Goal: Find specific page/section: Find specific page/section

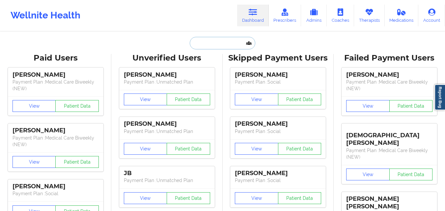
click at [211, 43] on input "text" at bounding box center [222, 43] width 65 height 13
paste input "[EMAIL_ADDRESS][DOMAIN_NAME]"
type input "[EMAIL_ADDRESS][DOMAIN_NAME]"
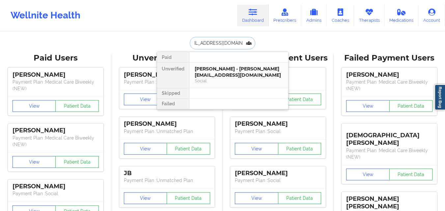
click at [228, 67] on div "[PERSON_NAME] - [PERSON_NAME][EMAIL_ADDRESS][DOMAIN_NAME]" at bounding box center [239, 72] width 88 height 12
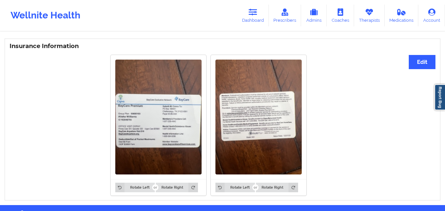
scroll to position [446, 0]
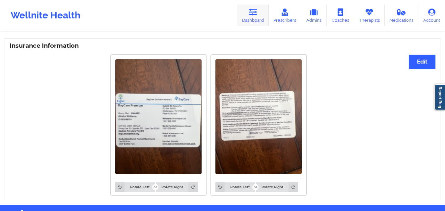
click at [253, 19] on link "Dashboard" at bounding box center [253, 16] width 32 height 22
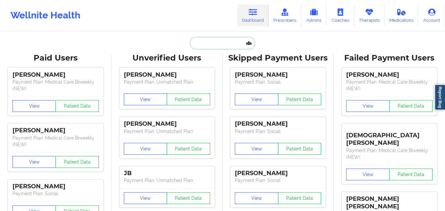
click at [212, 45] on input "text" at bounding box center [222, 43] width 65 height 13
paste input "[PERSON_NAME]"
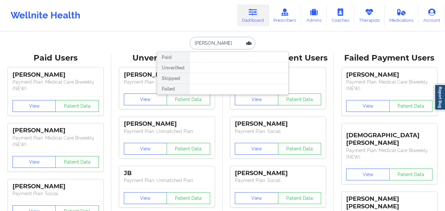
click at [210, 43] on input "[PERSON_NAME]" at bounding box center [222, 43] width 65 height 13
click at [207, 42] on input "[PERSON_NAME]" at bounding box center [222, 43] width 65 height 13
paste input "[PERSON_NAME]"
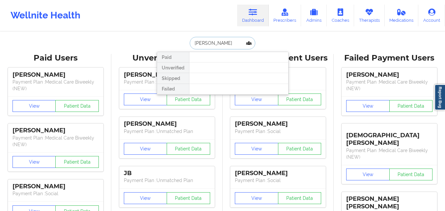
click at [207, 42] on input "[PERSON_NAME]" at bounding box center [222, 43] width 65 height 13
click at [209, 44] on input "[PERSON_NAME]" at bounding box center [222, 43] width 65 height 13
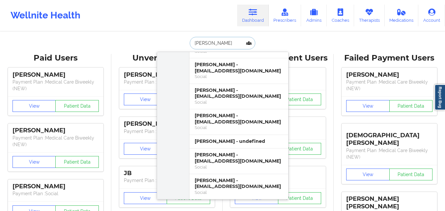
scroll to position [320, 0]
click at [206, 39] on input "[PERSON_NAME]" at bounding box center [222, 43] width 65 height 13
paste input "Aisha"
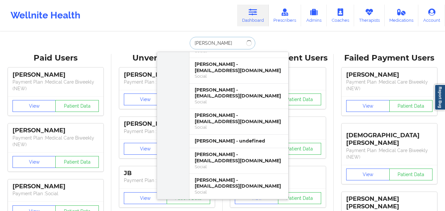
scroll to position [0, 0]
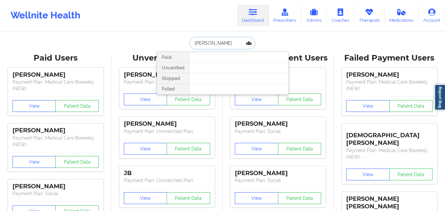
click at [206, 43] on input "[PERSON_NAME]" at bounding box center [222, 43] width 65 height 13
type input "[PERSON_NAME]"
